Goal: Information Seeking & Learning: Learn about a topic

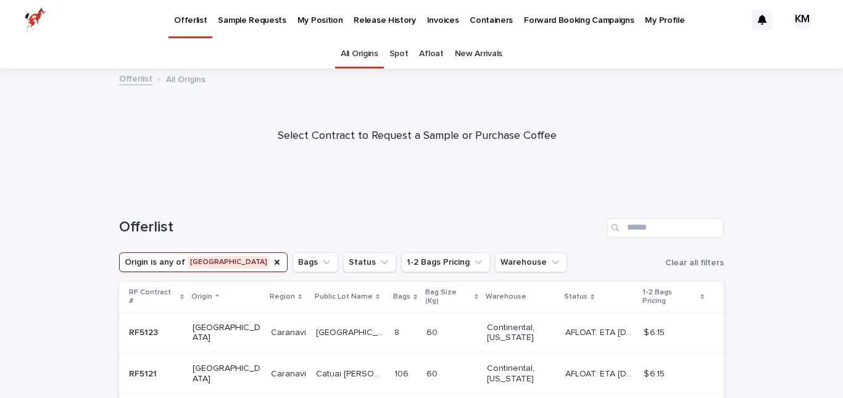
scroll to position [93, 0]
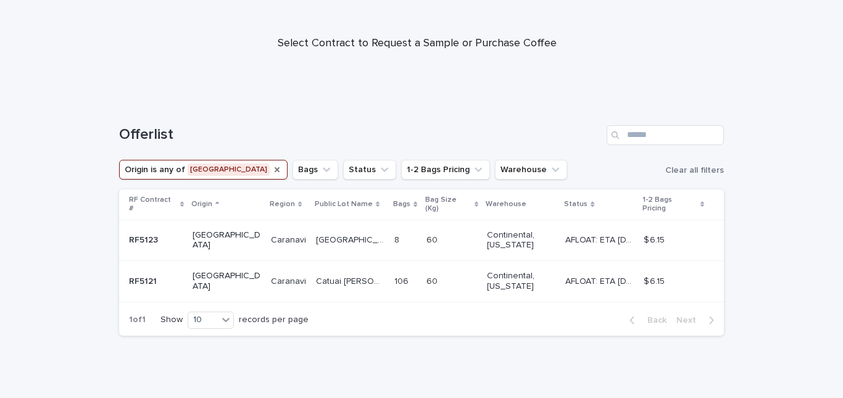
click at [272, 167] on icon "Origin" at bounding box center [277, 170] width 10 height 10
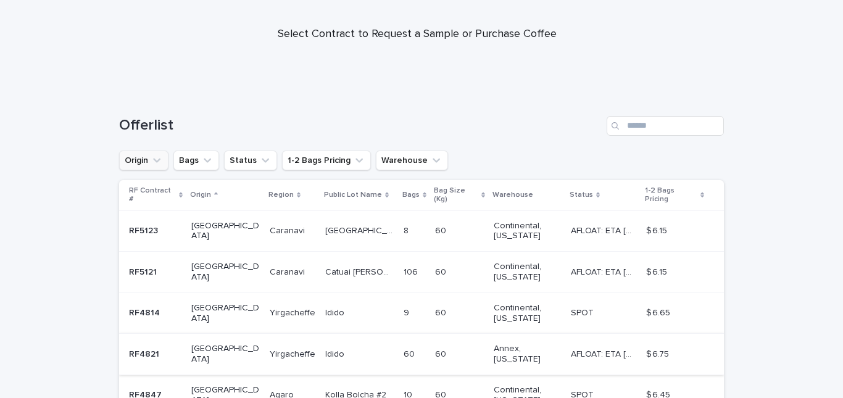
scroll to position [96, 0]
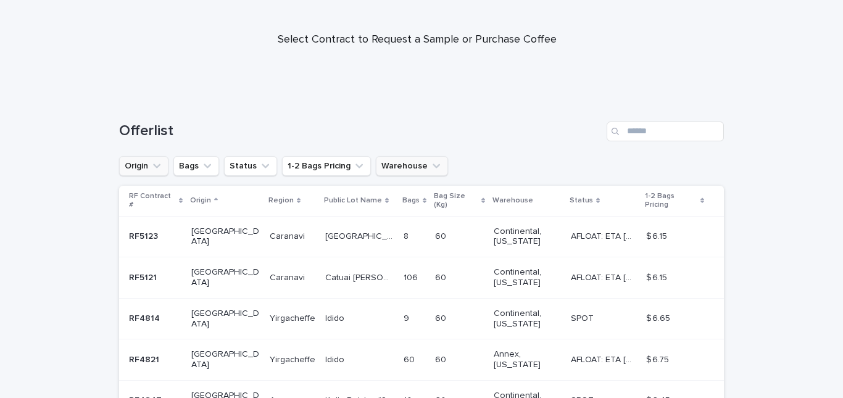
click at [396, 158] on div "Offerlist Origin Bags Status 1-2 Bags Pricing Warehouse RF Contract # Origin Re…" at bounding box center [421, 384] width 604 height 574
click at [396, 158] on button "Warehouse" at bounding box center [412, 166] width 72 height 20
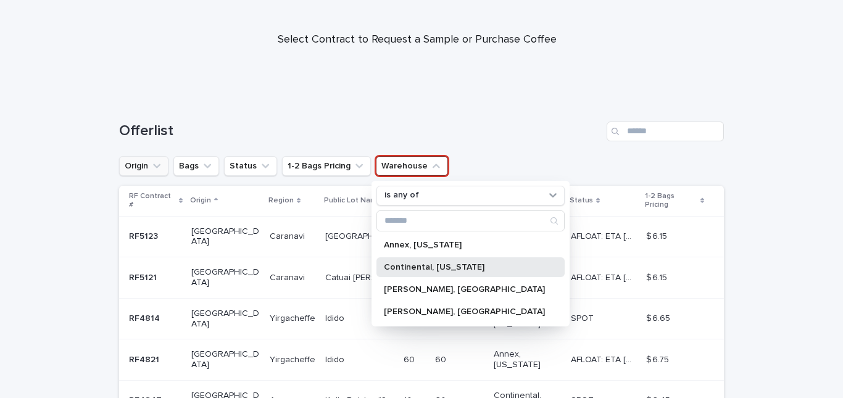
click at [439, 258] on div "Continental, New Jersey" at bounding box center [470, 267] width 188 height 20
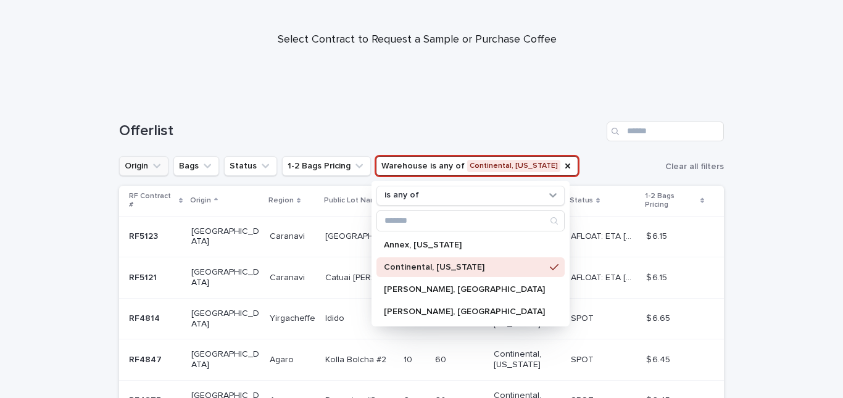
click at [606, 168] on div "Origin Bags Status 1-2 Bags Pricing Warehouse is any of Continental, New Jersey…" at bounding box center [421, 166] width 604 height 20
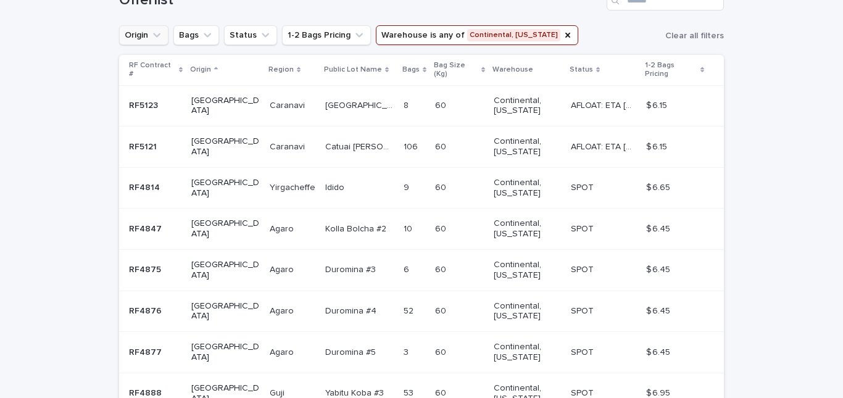
scroll to position [421, 0]
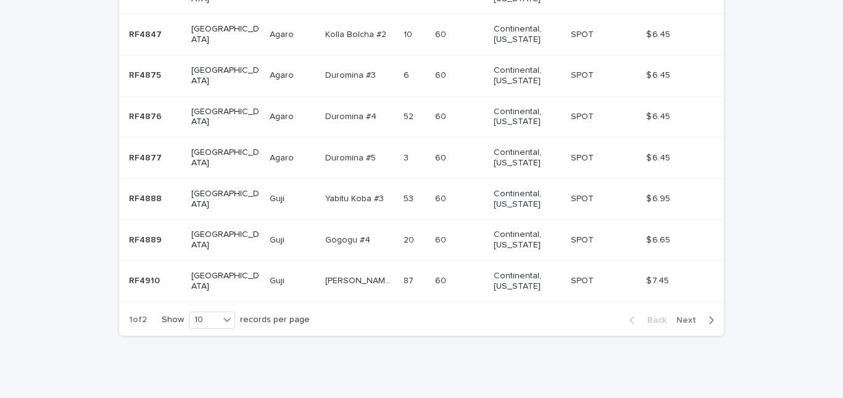
click at [687, 316] on span "Next" at bounding box center [689, 320] width 27 height 9
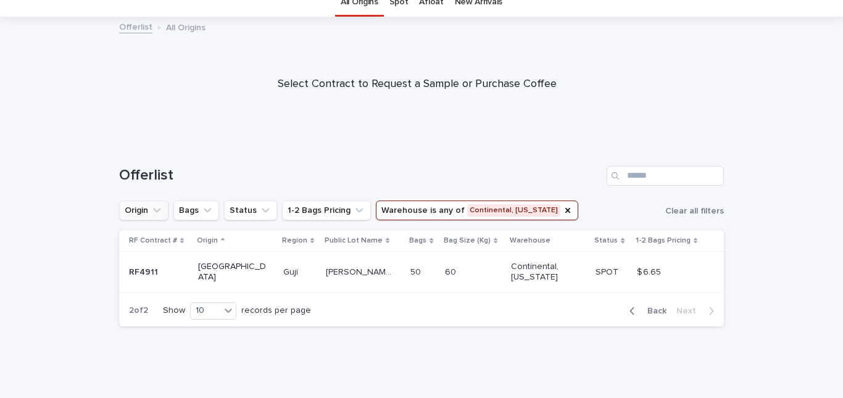
click at [651, 313] on span "Back" at bounding box center [653, 311] width 27 height 9
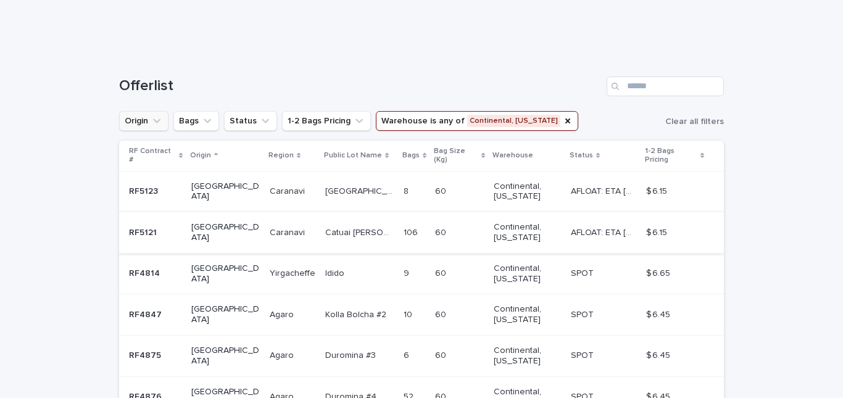
scroll to position [194, 0]
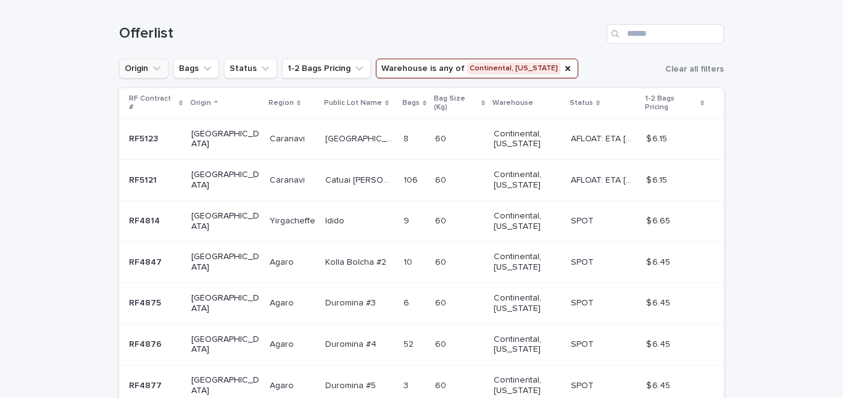
click at [325, 131] on p "Copacabana" at bounding box center [360, 137] width 71 height 13
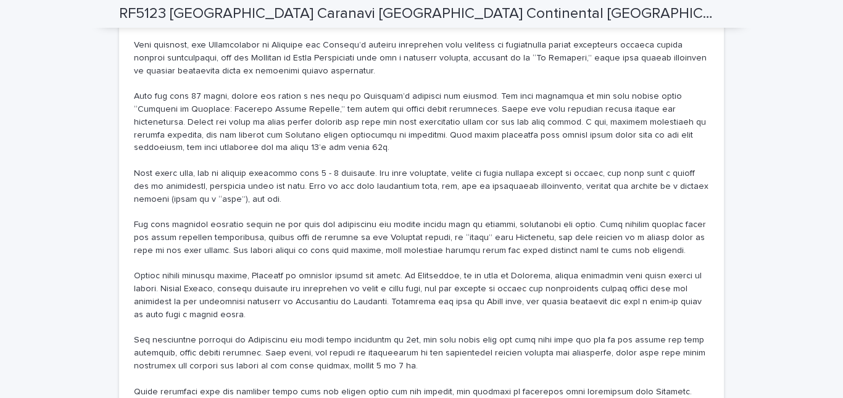
scroll to position [854, 0]
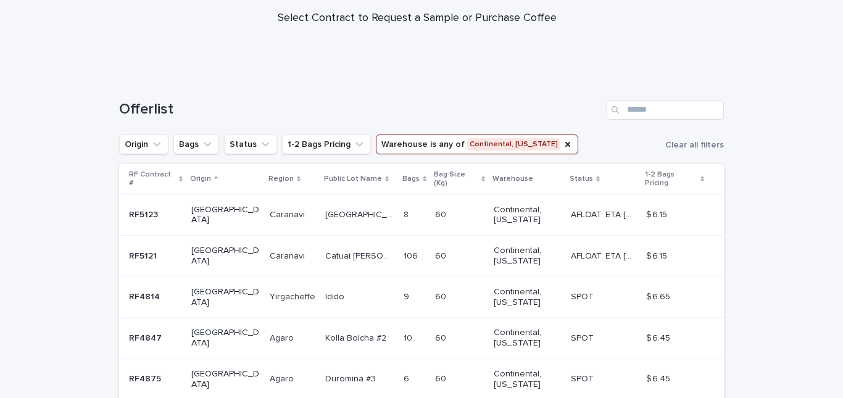
scroll to position [120, 0]
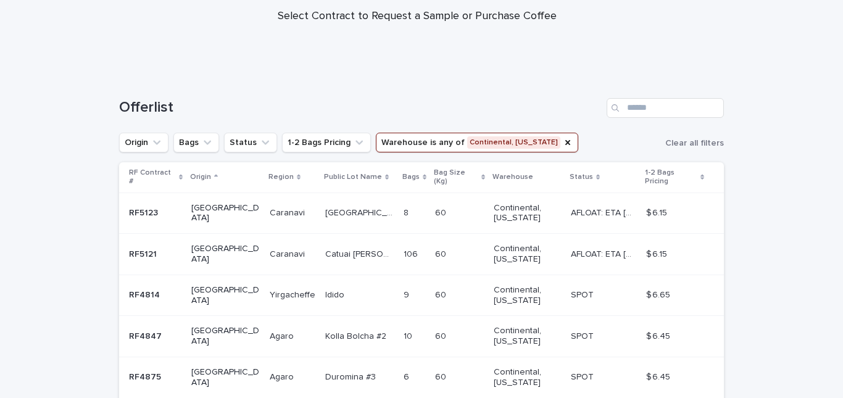
click at [325, 247] on p "Catuai Rosita" at bounding box center [360, 253] width 71 height 13
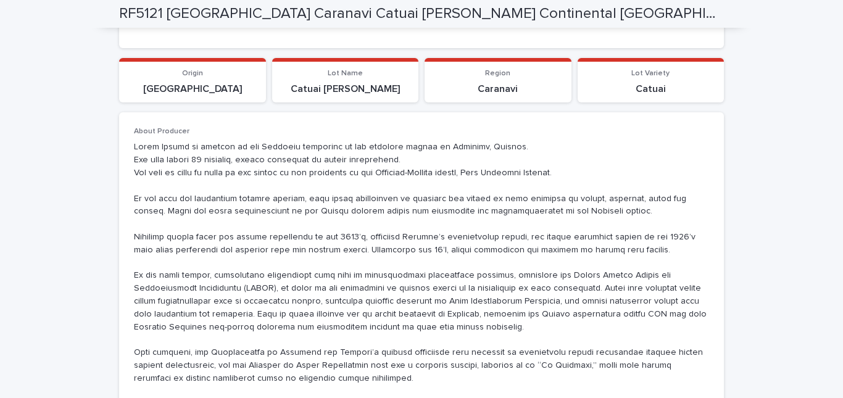
scroll to position [678, 0]
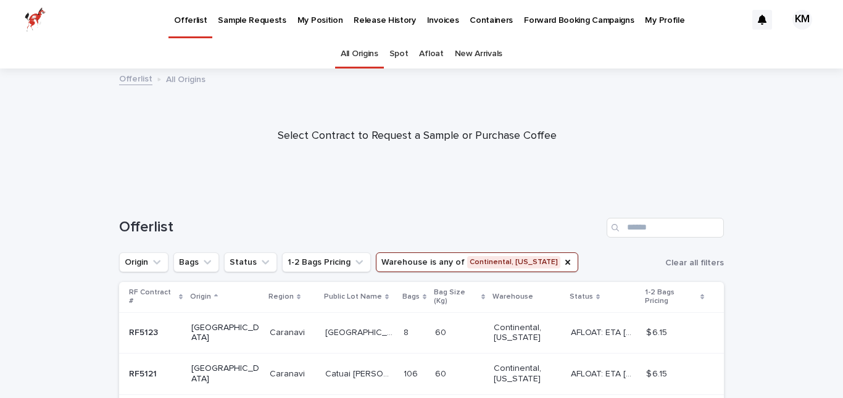
scroll to position [39, 0]
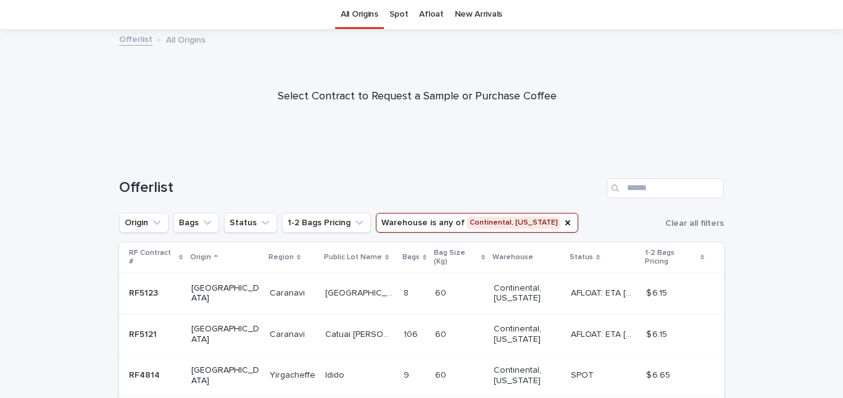
click at [325, 286] on p "Copacabana" at bounding box center [360, 292] width 71 height 13
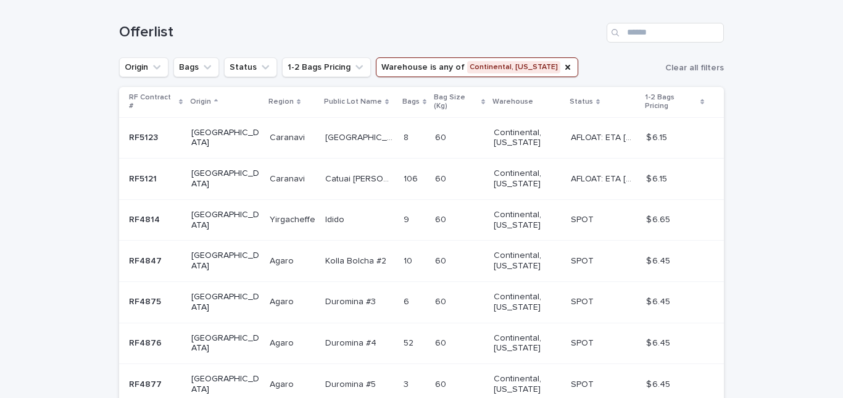
scroll to position [194, 0]
click at [206, 69] on icon "Bags" at bounding box center [207, 68] width 12 height 12
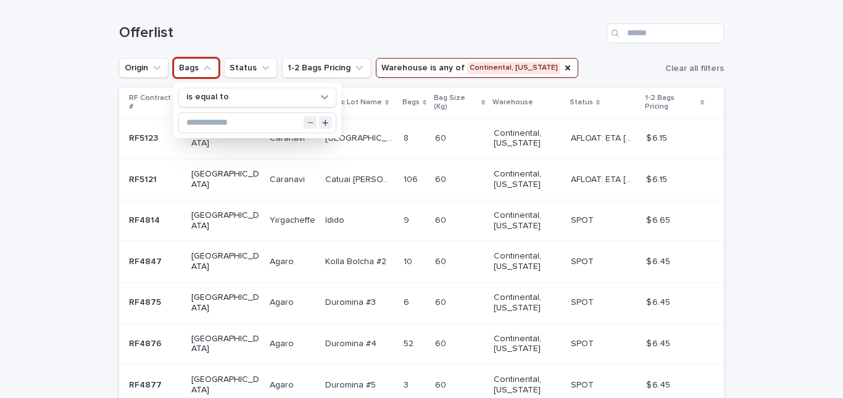
click at [206, 69] on icon "Bags" at bounding box center [207, 68] width 12 height 12
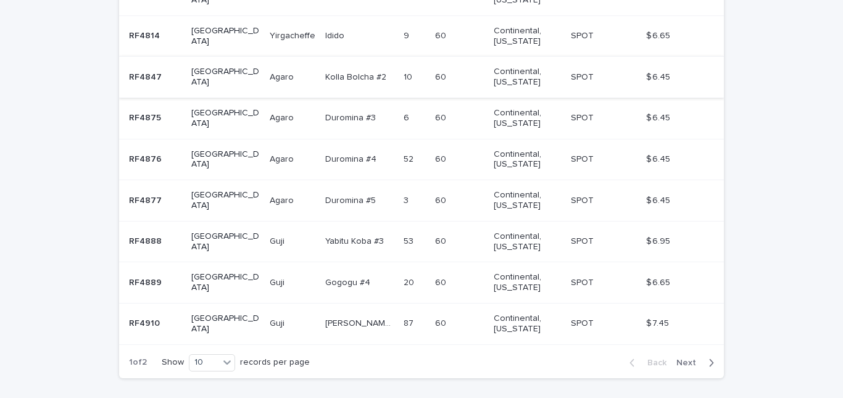
scroll to position [379, 0]
click at [684, 358] on span "Next" at bounding box center [689, 362] width 27 height 9
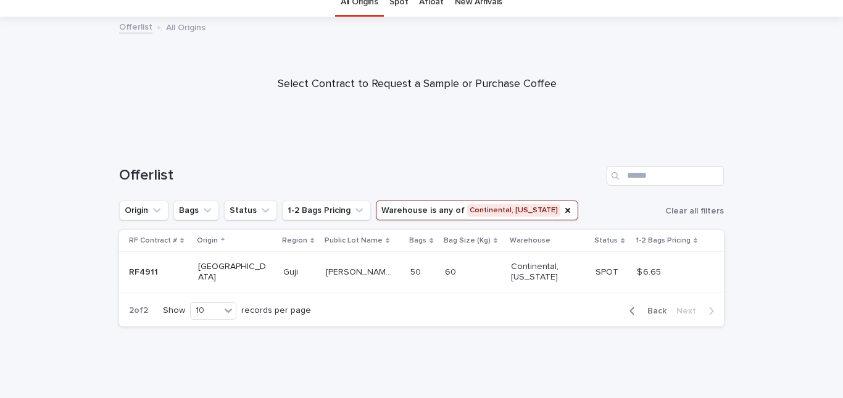
click at [326, 275] on p "Uraga Harsu Haro lot #3 Natural" at bounding box center [361, 271] width 71 height 13
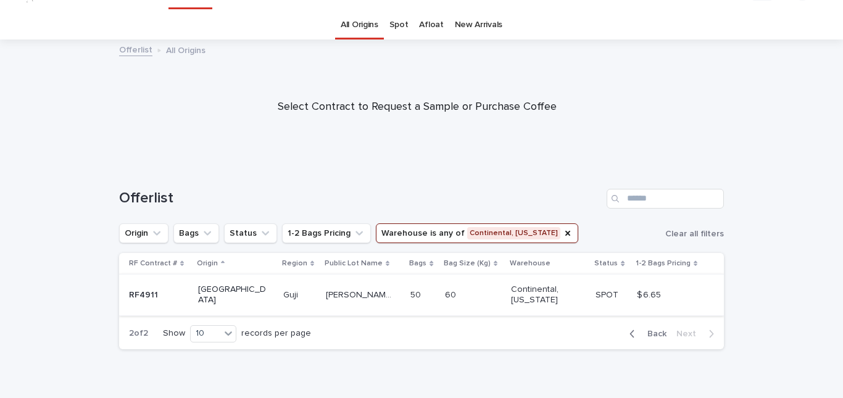
scroll to position [31, 0]
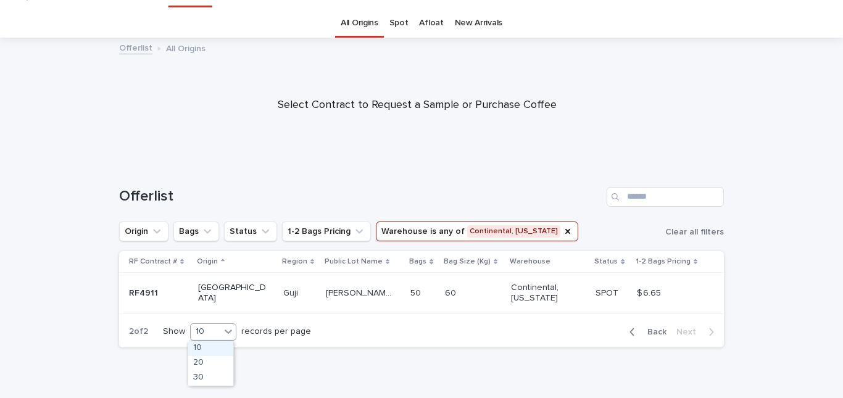
click at [222, 329] on icon at bounding box center [228, 331] width 12 height 12
click at [201, 360] on div "20" at bounding box center [210, 363] width 45 height 15
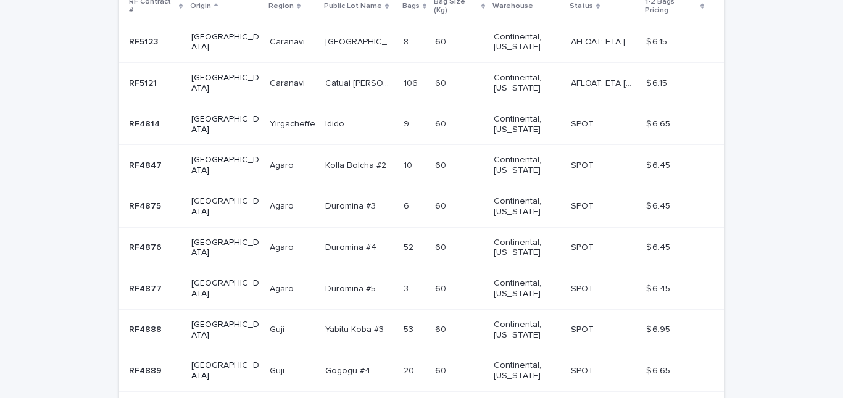
scroll to position [463, 0]
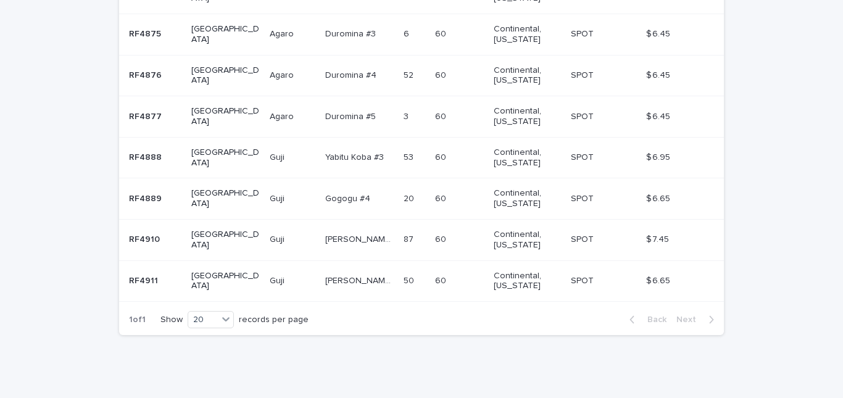
click at [325, 191] on p "Gogogu #4" at bounding box center [348, 197] width 47 height 13
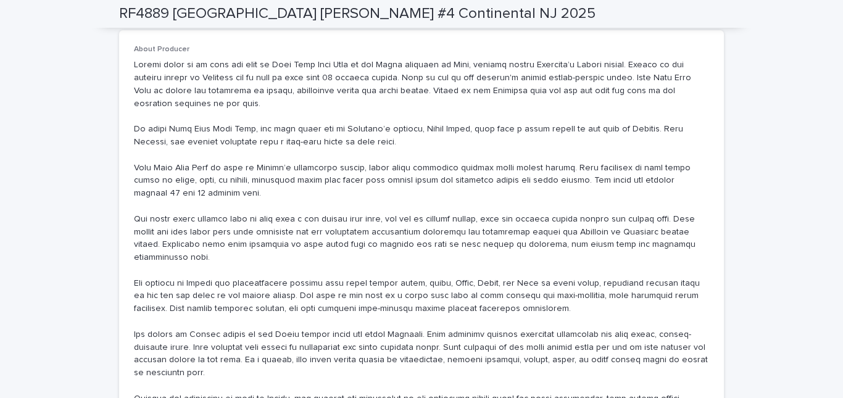
scroll to position [896, 0]
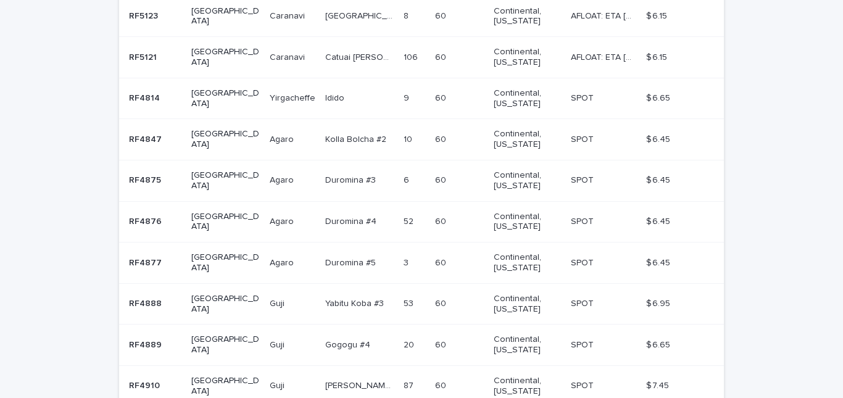
scroll to position [421, 0]
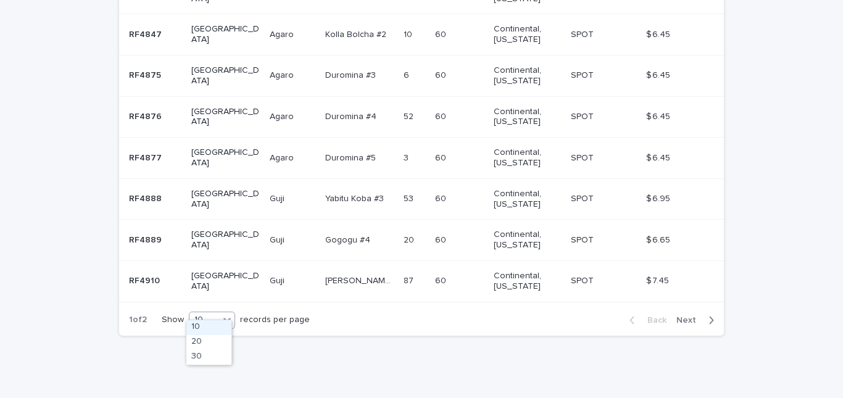
click at [223, 318] on icon at bounding box center [226, 320] width 7 height 4
click at [189, 339] on div "20" at bounding box center [208, 342] width 45 height 15
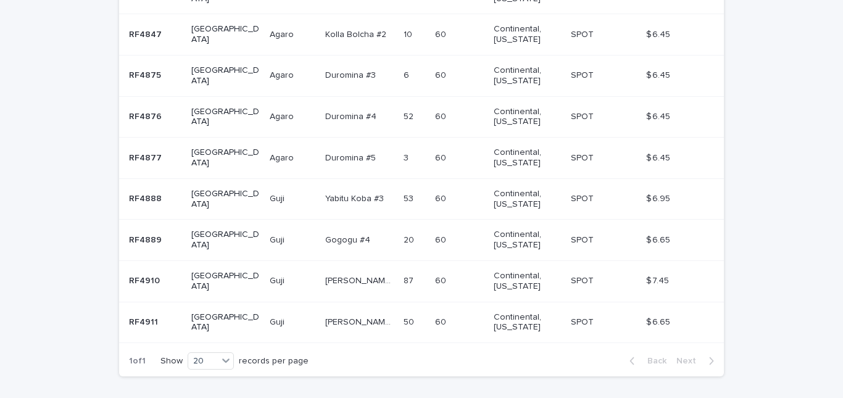
scroll to position [442, 0]
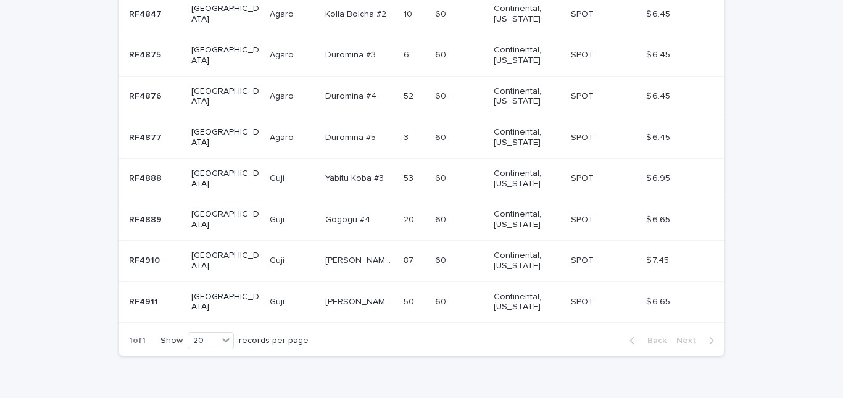
click at [337, 301] on div "Uraga Harsu Haro lot #3 Natural Uraga Harsu Haro lot #3 Natural" at bounding box center [359, 302] width 68 height 20
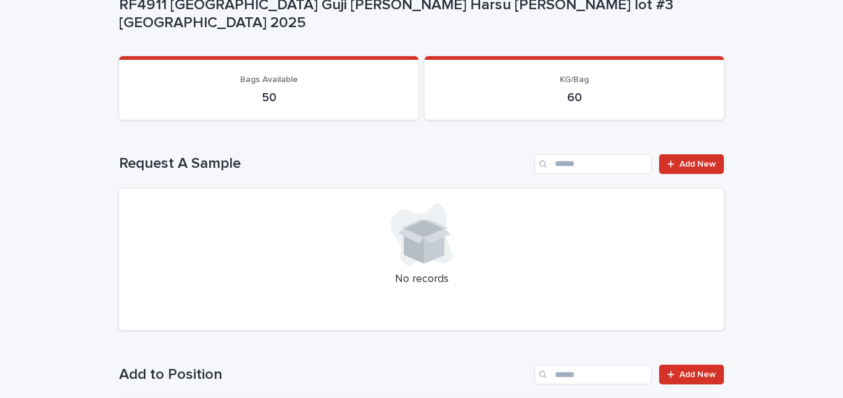
scroll to position [104, 0]
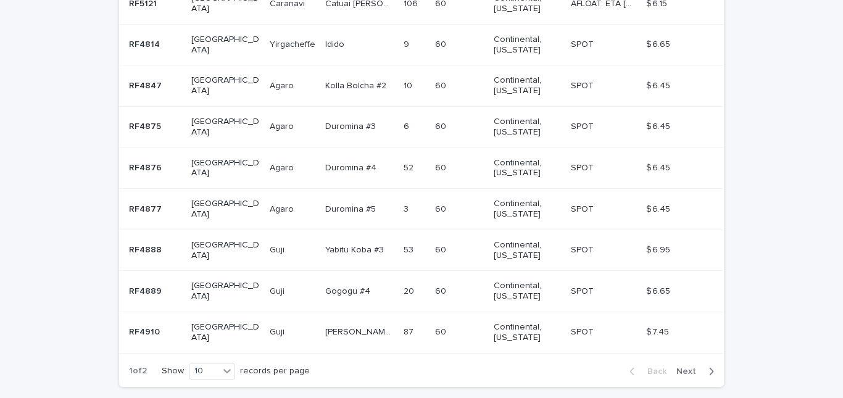
scroll to position [371, 0]
click at [325, 161] on p "Duromina #4" at bounding box center [352, 166] width 54 height 13
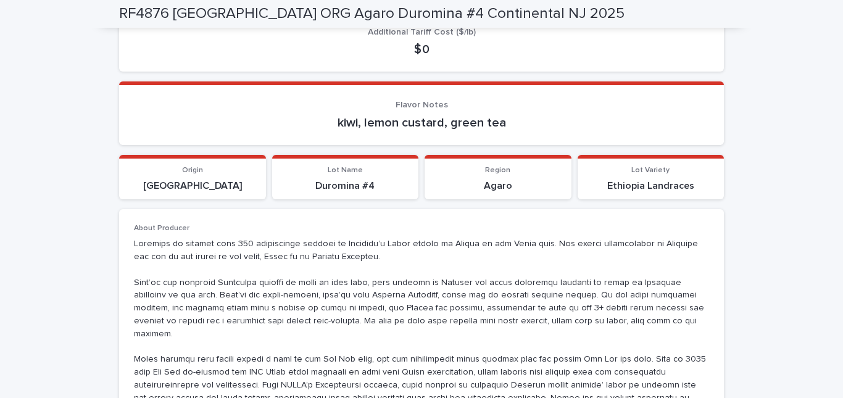
scroll to position [720, 0]
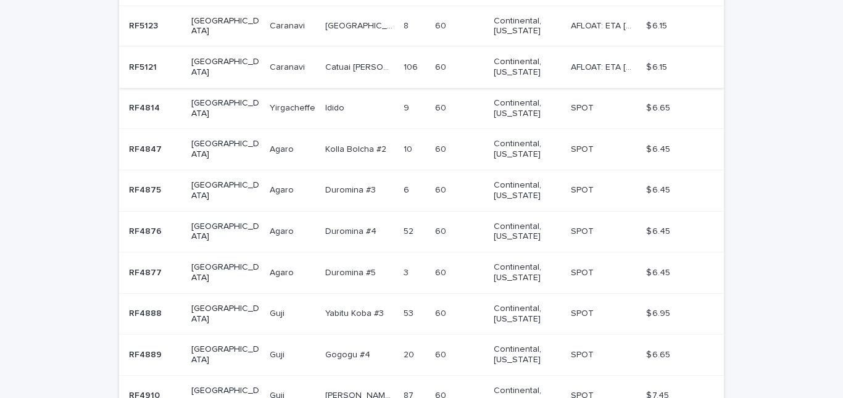
scroll to position [307, 0]
click at [325, 265] on p "Duromina #5" at bounding box center [351, 271] width 53 height 13
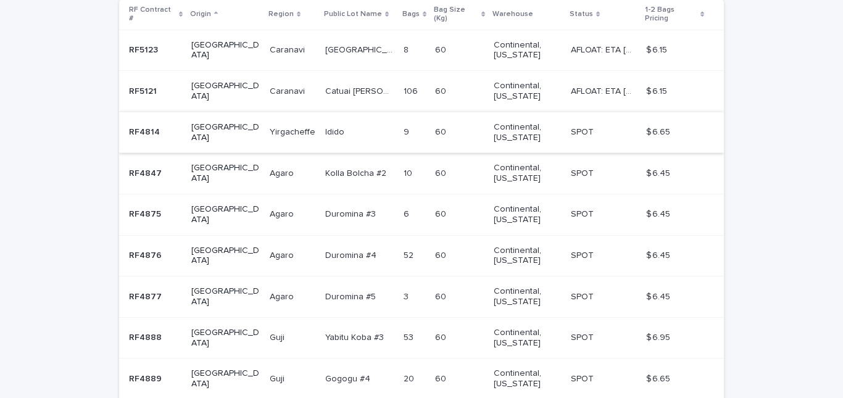
scroll to position [283, 0]
click at [329, 210] on p "Duromina #3" at bounding box center [351, 212] width 53 height 13
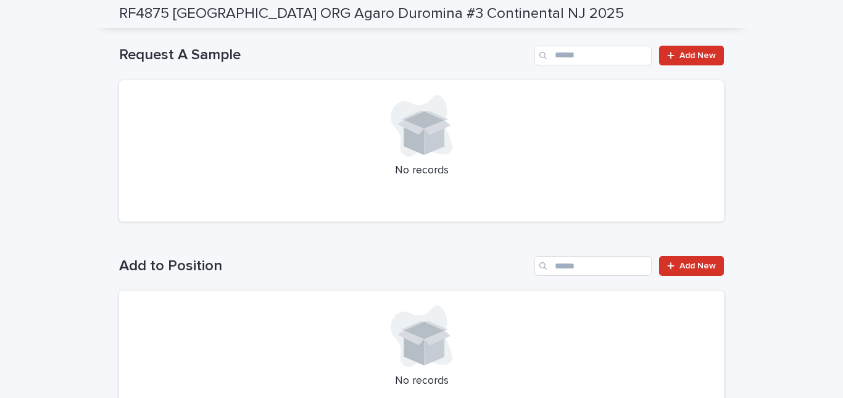
scroll to position [171, 0]
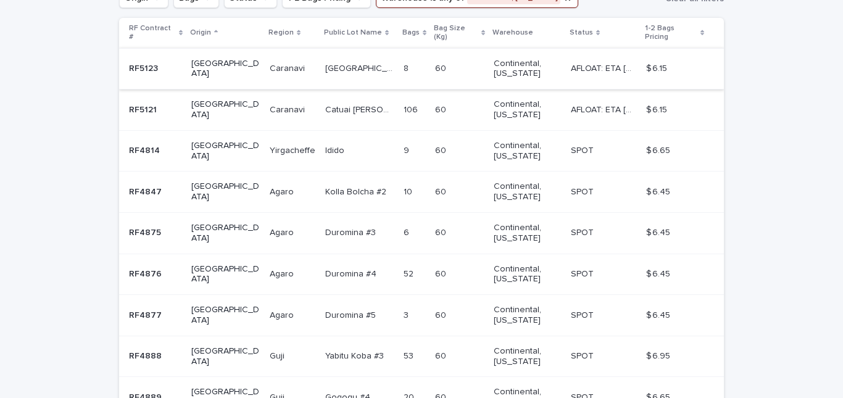
scroll to position [421, 0]
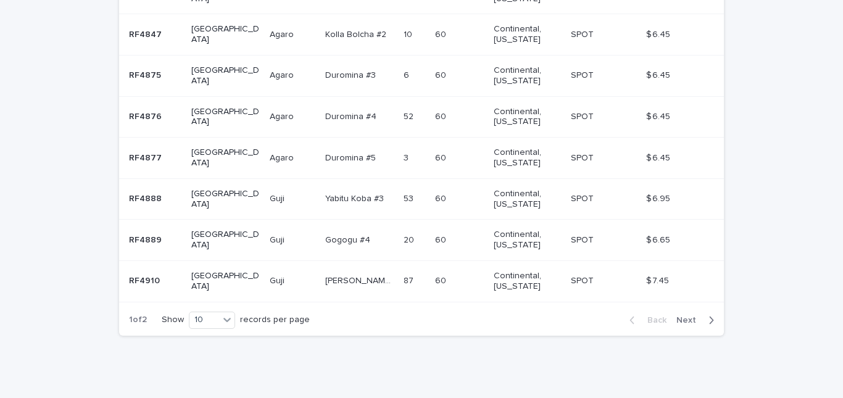
click at [325, 230] on div "Gogogu #4 Gogogu #4" at bounding box center [359, 240] width 68 height 20
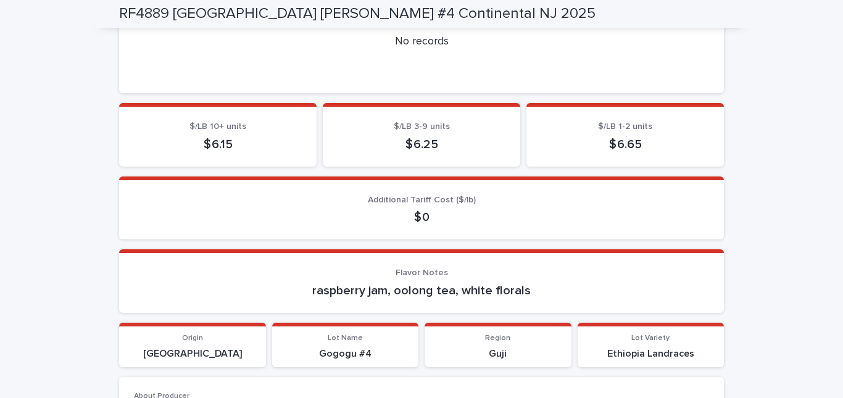
scroll to position [551, 0]
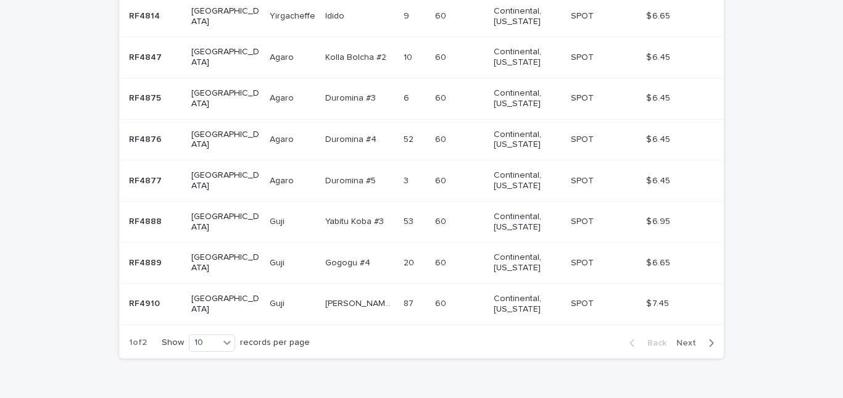
scroll to position [421, 0]
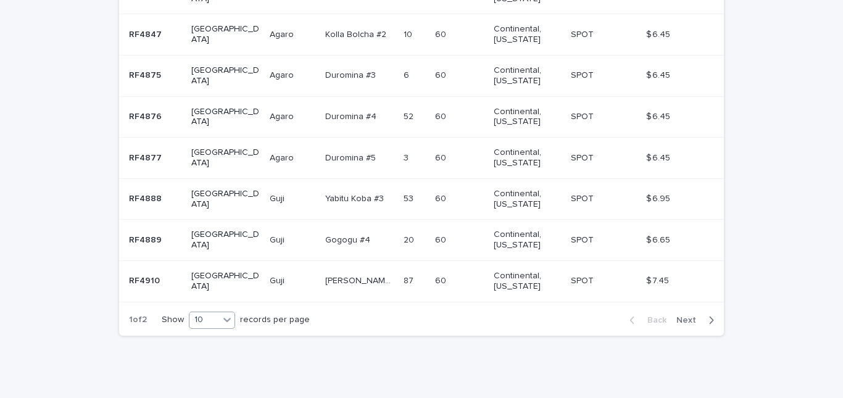
click at [225, 313] on icon at bounding box center [227, 319] width 12 height 12
click at [206, 338] on div "20" at bounding box center [208, 342] width 45 height 15
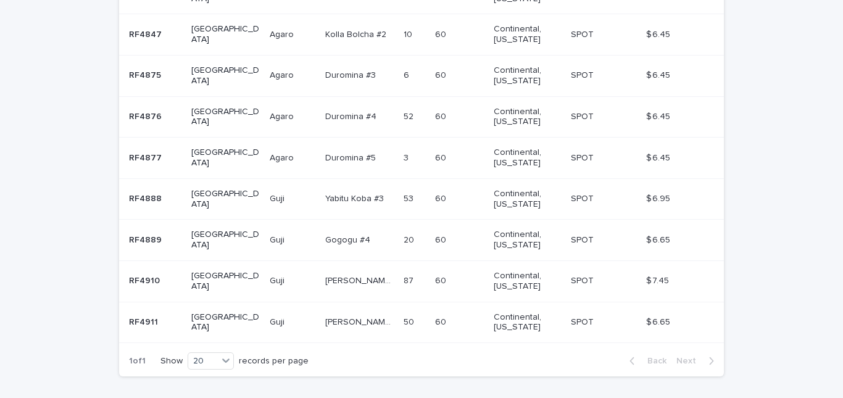
scroll to position [442, 0]
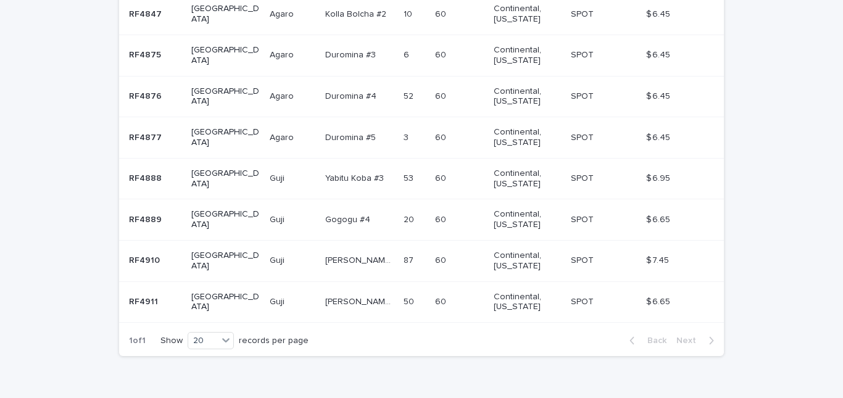
click at [280, 265] on td "Guji Guji" at bounding box center [293, 260] width 56 height 41
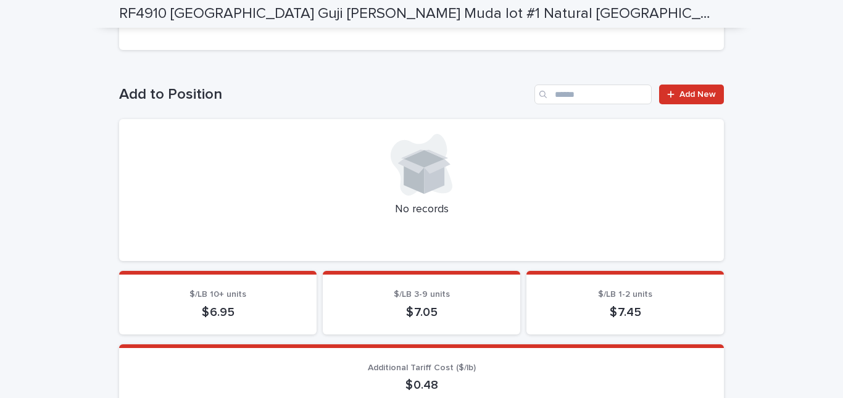
scroll to position [382, 0]
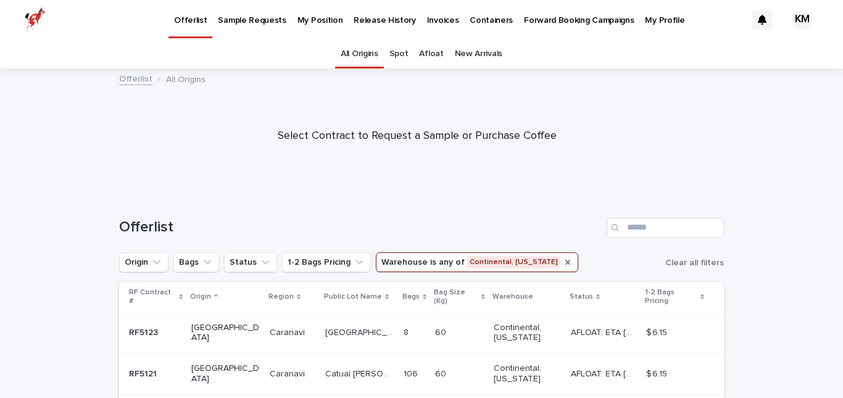
click at [562, 261] on icon "Warehouse" at bounding box center [567, 262] width 10 height 10
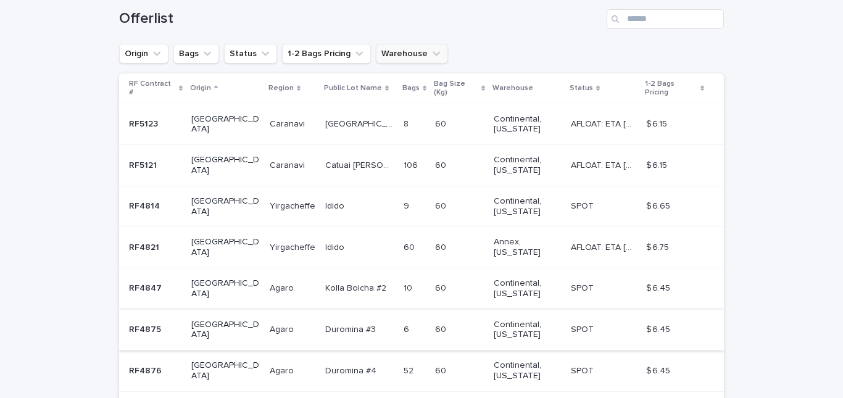
scroll to position [207, 0]
click at [575, 159] on p "AFLOAT: ETA 10-15-2025" at bounding box center [605, 165] width 68 height 13
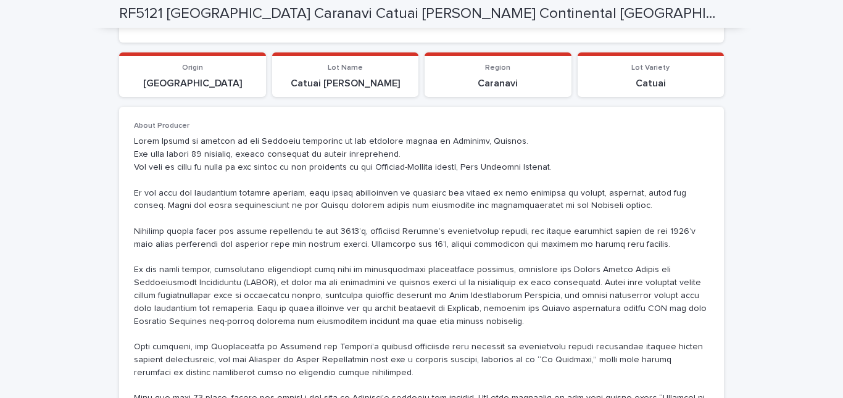
scroll to position [685, 0]
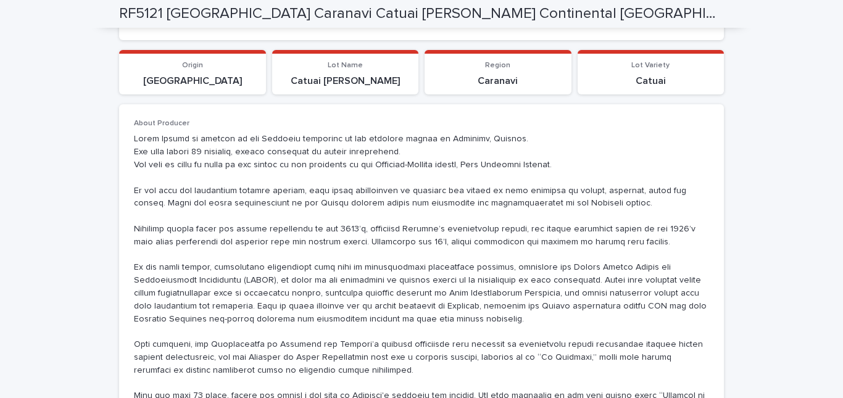
click at [302, 60] on section "Lot Name Catuai Rosita" at bounding box center [345, 72] width 147 height 44
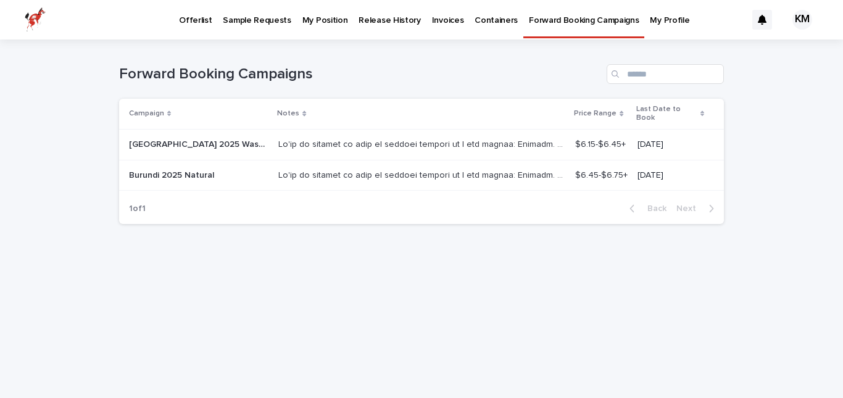
click at [310, 168] on p at bounding box center [422, 174] width 289 height 13
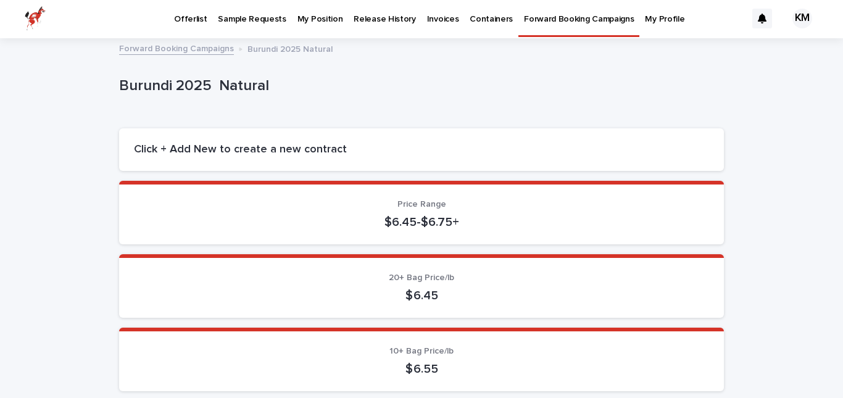
scroll to position [1, 0]
click at [237, 144] on h2 "Click + Add New to create a new contract" at bounding box center [421, 151] width 575 height 14
click at [174, 153] on h2 "Click + Add New to create a new contract" at bounding box center [421, 151] width 575 height 14
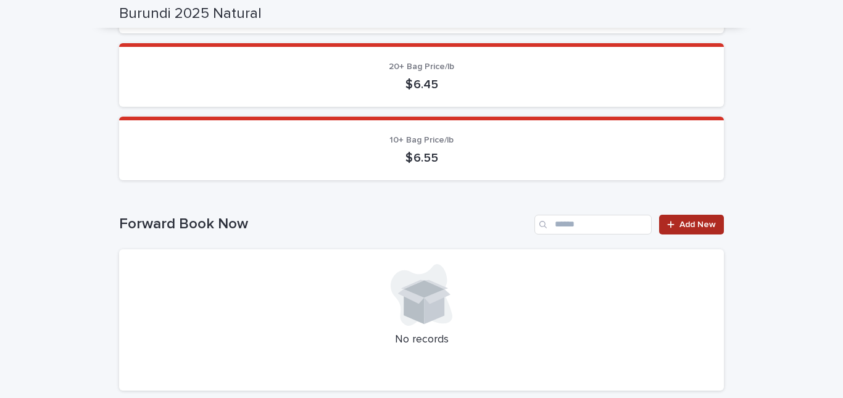
click at [694, 233] on link "Add New" at bounding box center [691, 225] width 65 height 20
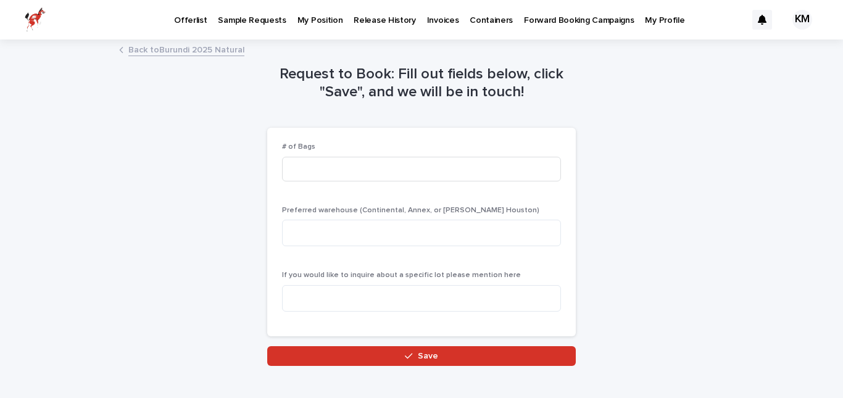
scroll to position [30, 0]
